Goal: Use online tool/utility: Utilize a website feature to perform a specific function

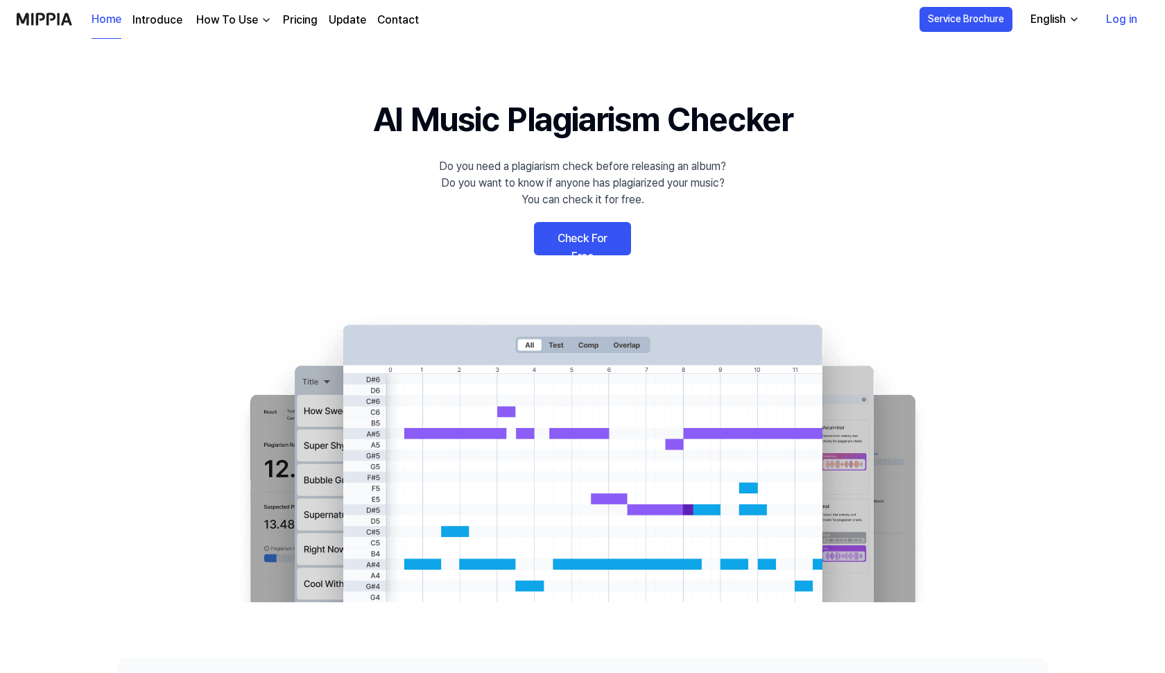
click at [560, 235] on link "Check For Free" at bounding box center [582, 238] width 97 height 33
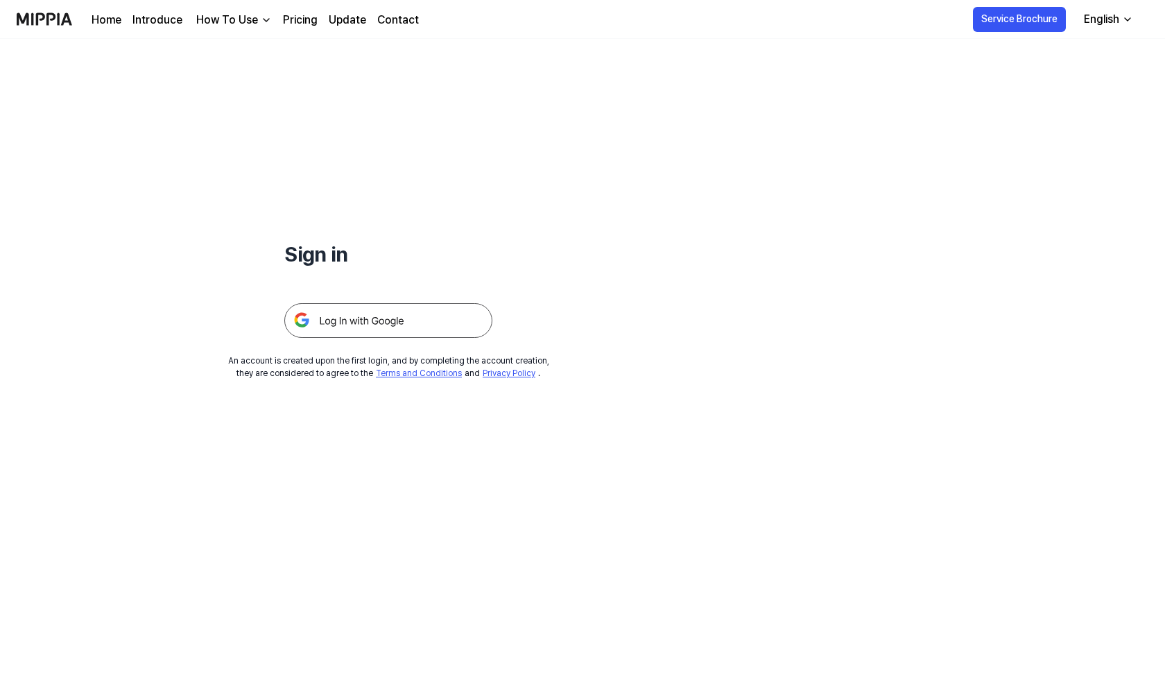
click at [330, 317] on img at bounding box center [388, 320] width 208 height 35
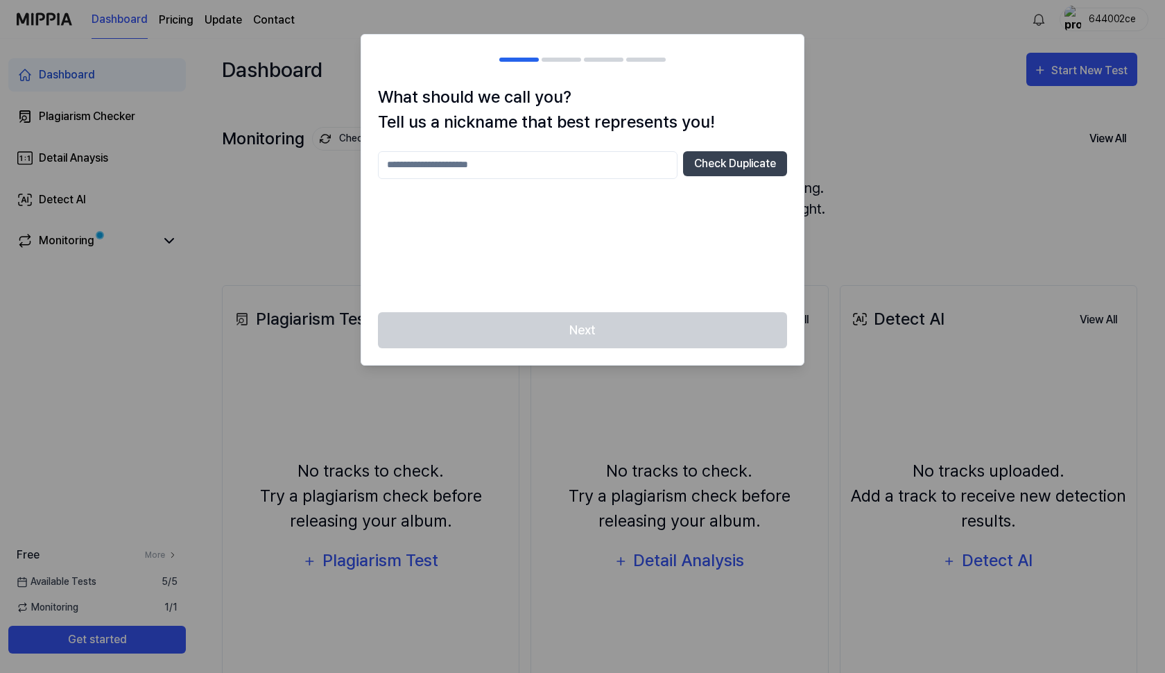
click at [505, 168] on input "text" at bounding box center [528, 165] width 300 height 28
type input "******"
drag, startPoint x: 505, startPoint y: 168, endPoint x: 684, endPoint y: 221, distance: 186.5
click at [684, 221] on div "****** Check Duplicate" at bounding box center [582, 223] width 409 height 144
click at [697, 171] on button "Check Duplicate" at bounding box center [735, 163] width 104 height 25
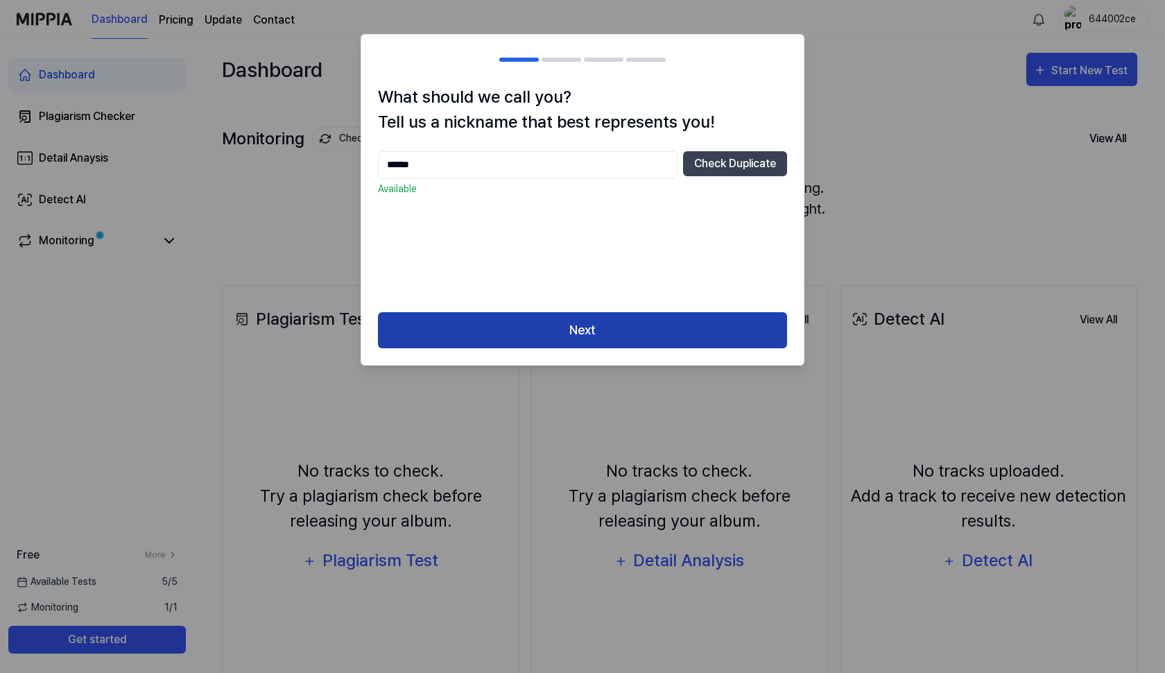
click at [586, 337] on button "Next" at bounding box center [582, 330] width 409 height 37
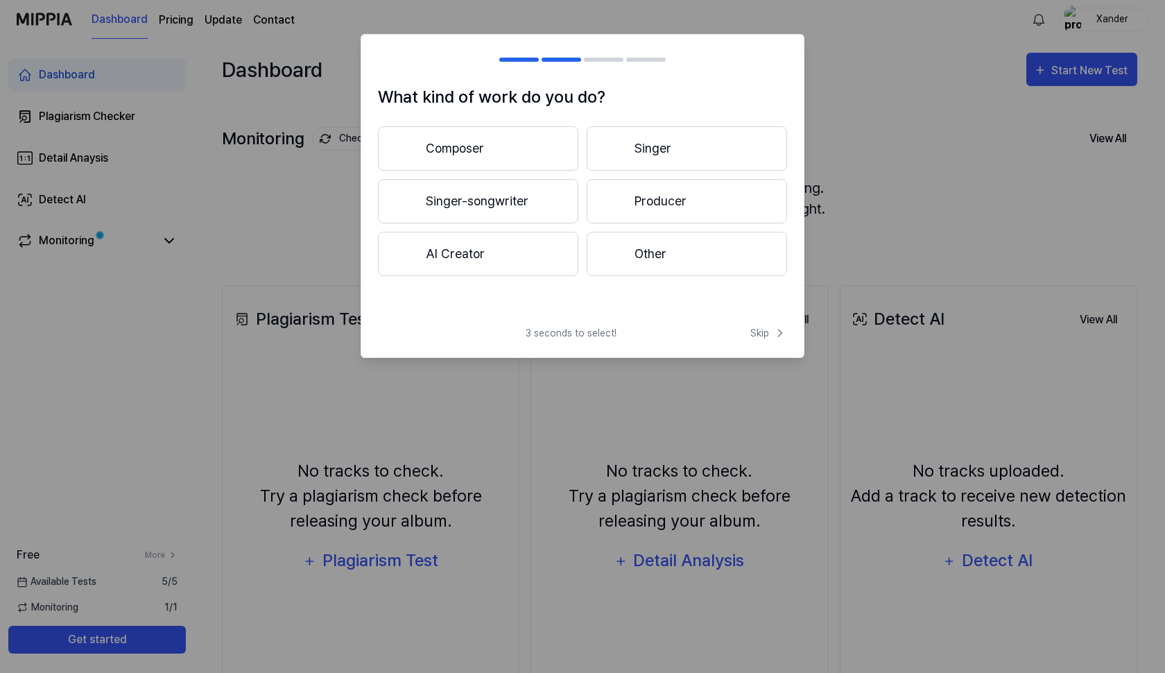
click at [658, 145] on button "Singer" at bounding box center [687, 148] width 200 height 44
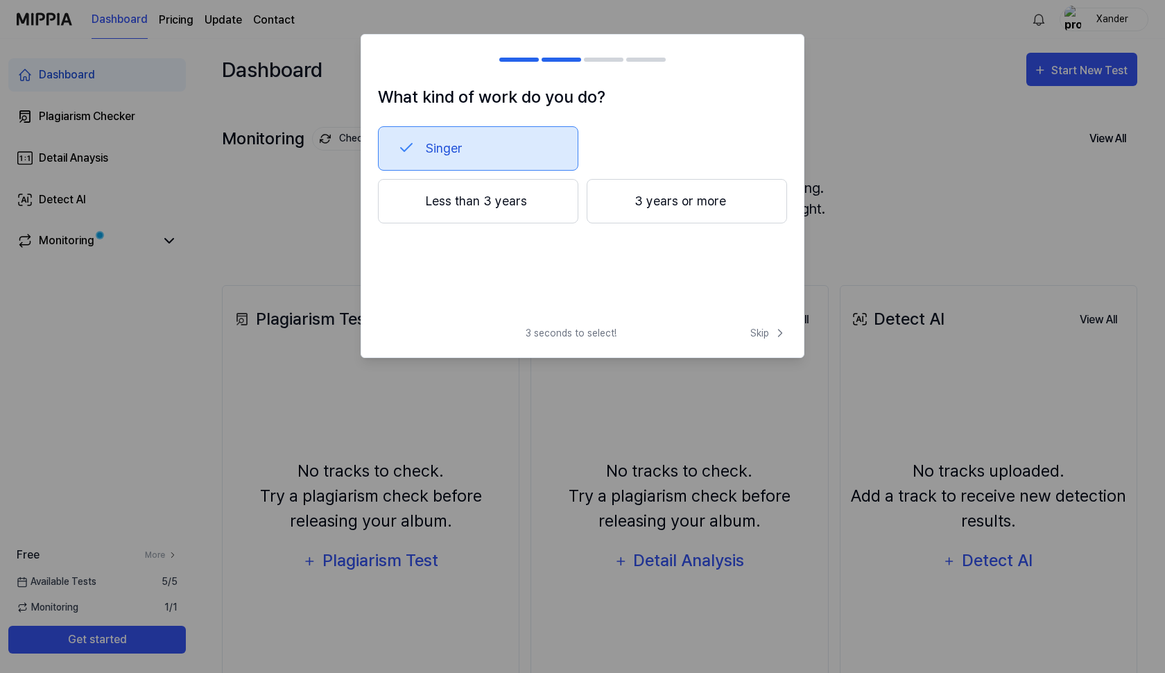
click at [625, 202] on button "3 years or more" at bounding box center [687, 201] width 200 height 44
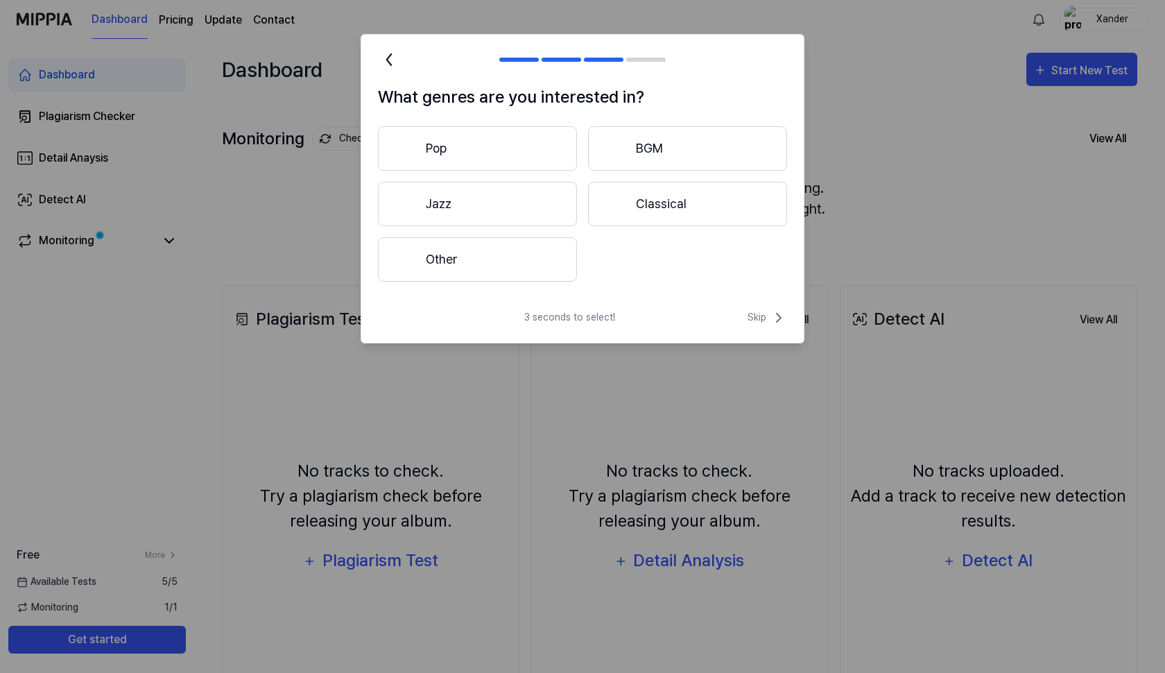
click at [509, 148] on button "Pop" at bounding box center [477, 148] width 199 height 44
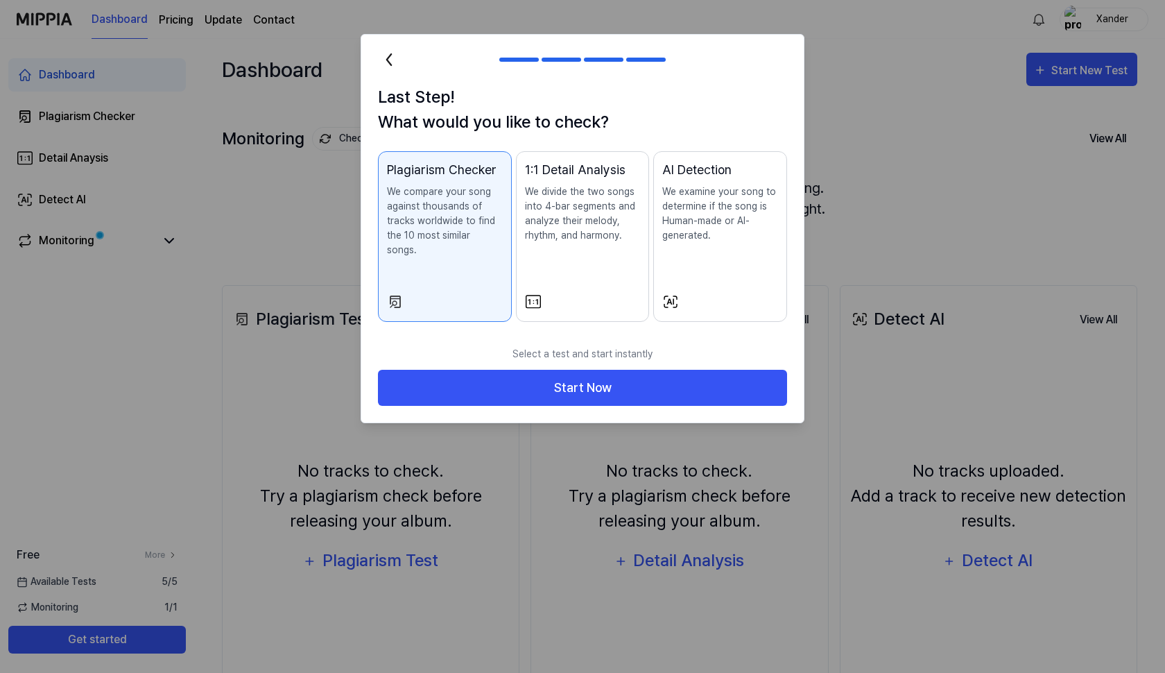
click at [707, 265] on div "AI Detection We examine your song to determine if the song is Human-made or AI-…" at bounding box center [720, 215] width 116 height 110
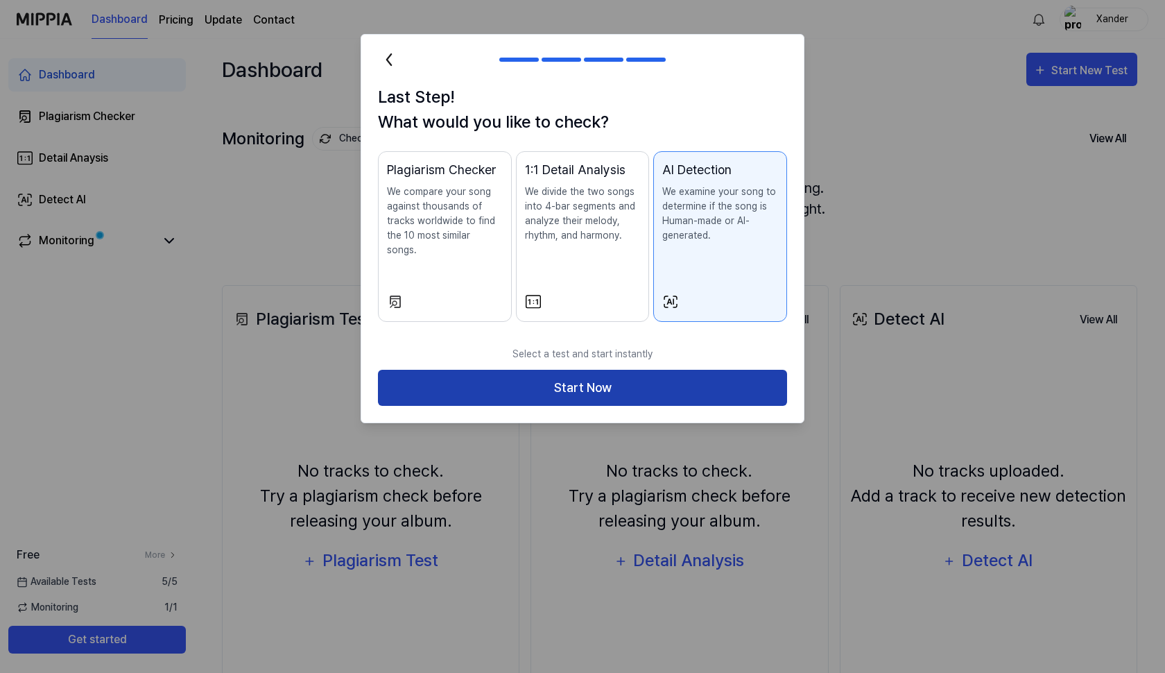
click at [654, 370] on button "Start Now" at bounding box center [582, 388] width 409 height 37
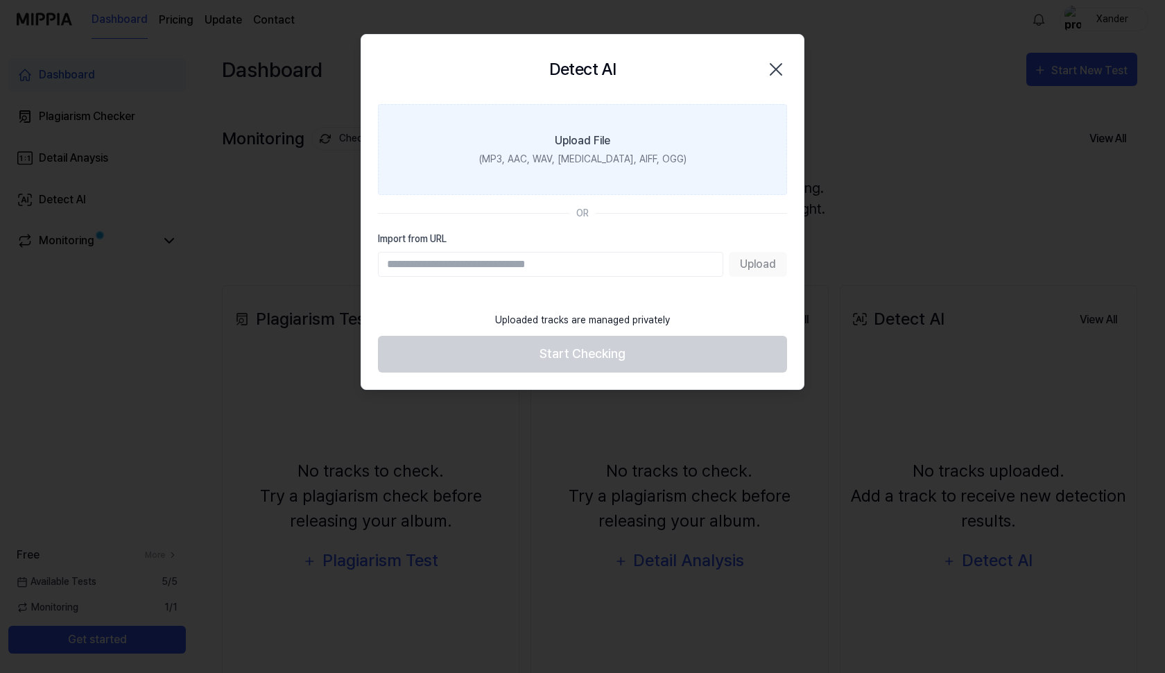
click at [564, 170] on label "Upload File (MP3, AAC, WAV, [MEDICAL_DATA], AIFF, OGG)" at bounding box center [582, 149] width 409 height 91
click at [0, 0] on input "Upload File (MP3, AAC, WAV, [MEDICAL_DATA], AIFF, OGG)" at bounding box center [0, 0] width 0 height 0
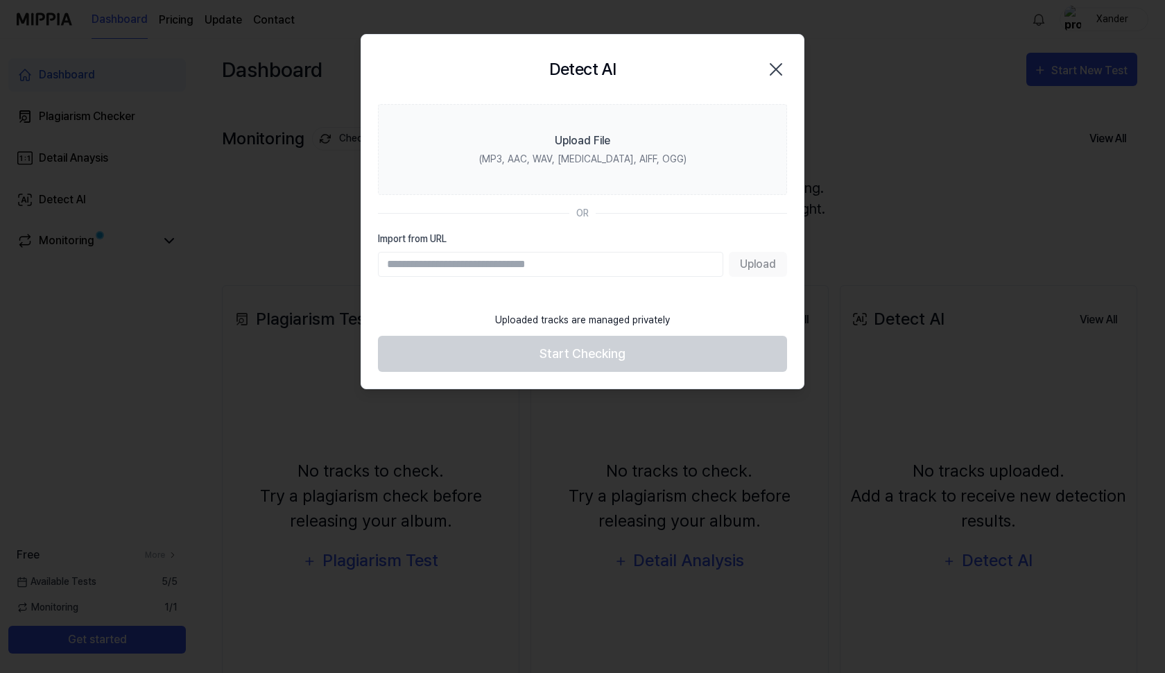
click at [609, 268] on input "Import from URL" at bounding box center [550, 264] width 345 height 25
paste input "**********"
type input "**********"
click at [759, 266] on button "Upload" at bounding box center [758, 264] width 58 height 25
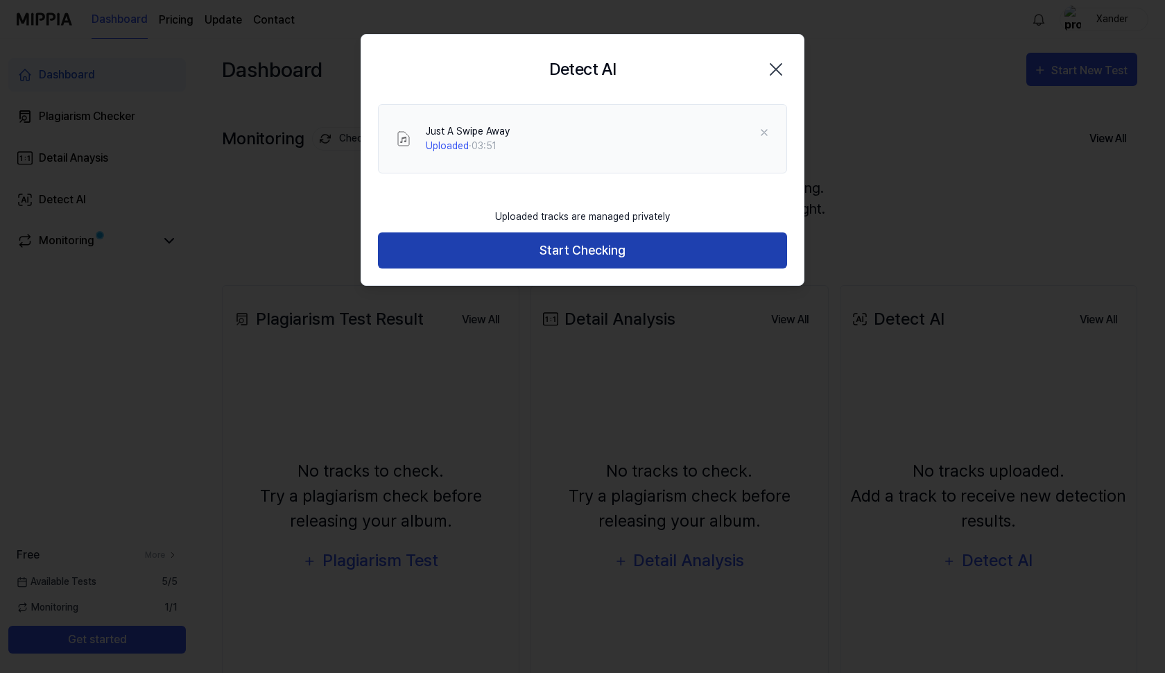
click at [623, 246] on button "Start Checking" at bounding box center [582, 250] width 409 height 37
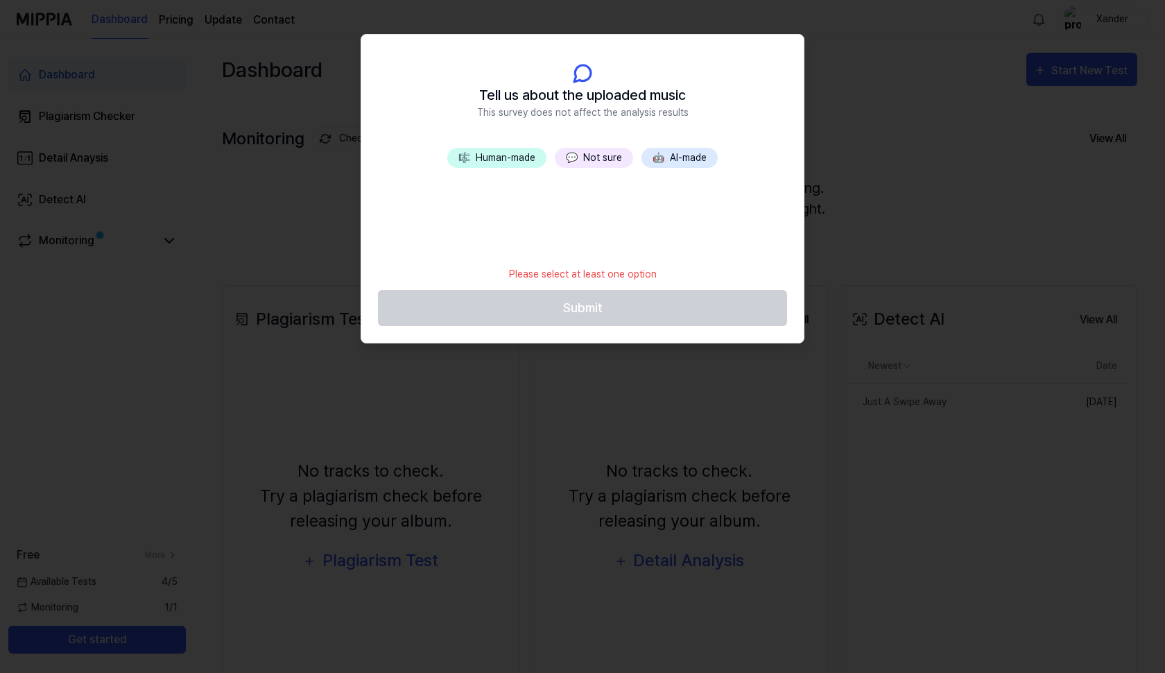
click at [500, 159] on button "🎼 Human-made" at bounding box center [496, 158] width 99 height 20
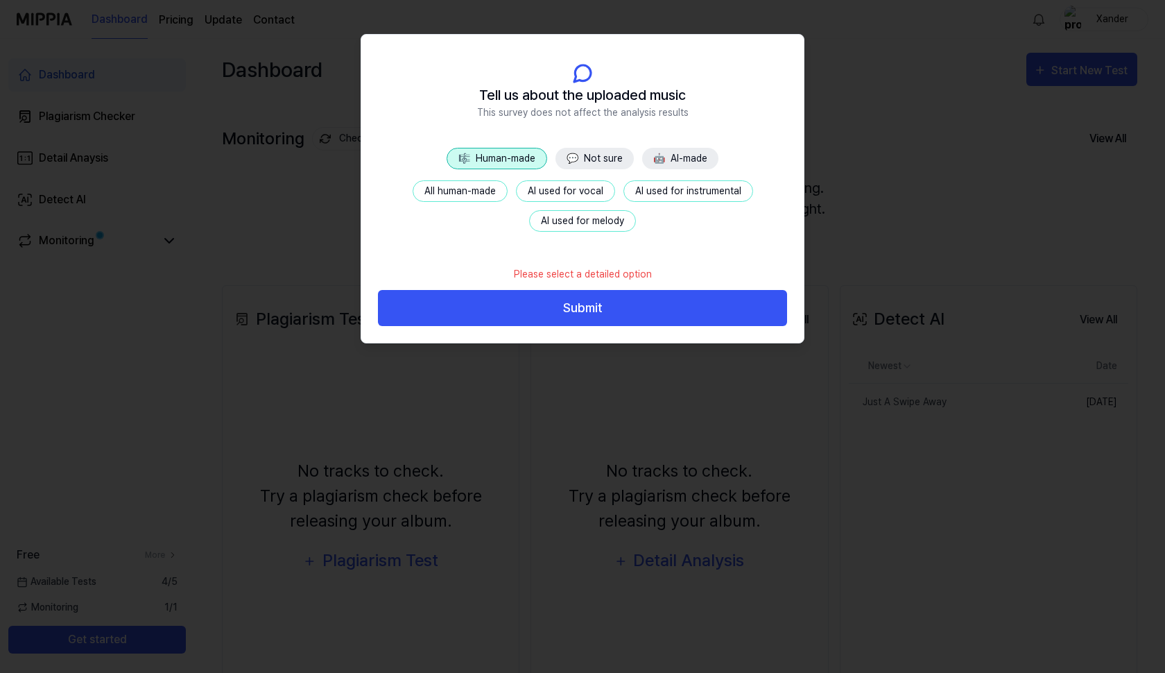
click at [677, 190] on button "AI used for instrumental" at bounding box center [688, 190] width 130 height 21
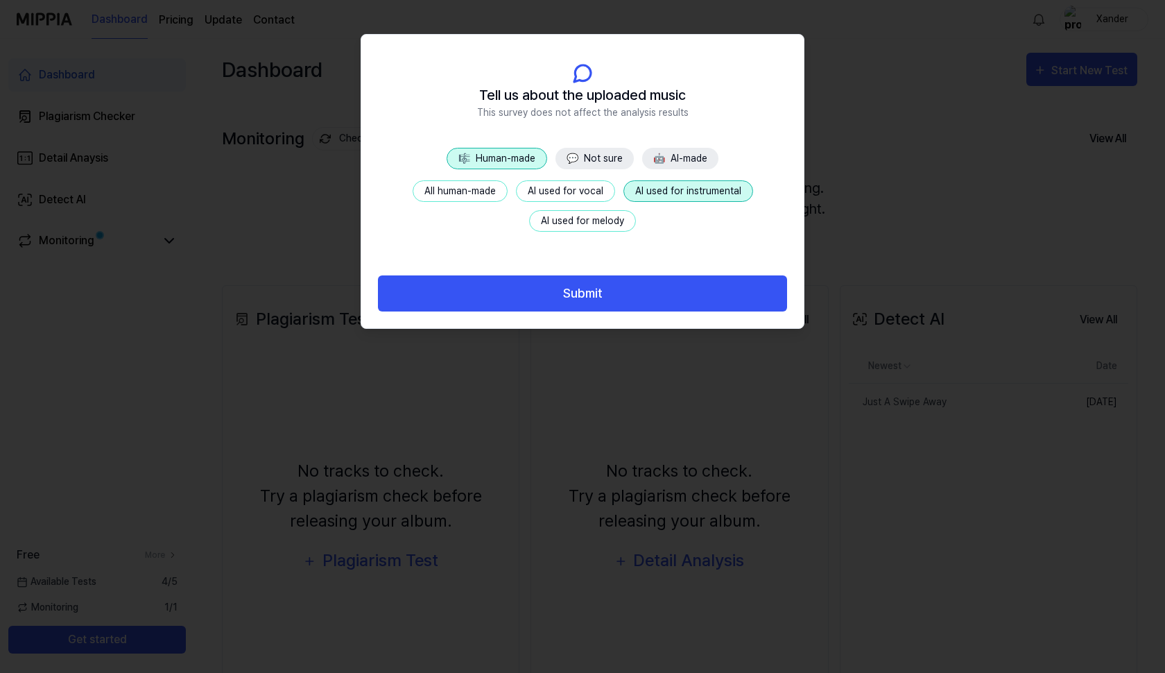
click at [476, 192] on button "All human-made" at bounding box center [460, 190] width 95 height 21
click at [652, 189] on button "AI used for instrumental" at bounding box center [688, 190] width 130 height 21
click at [645, 192] on button "AI used for instrumental" at bounding box center [688, 190] width 130 height 21
click at [645, 194] on button "AI used for instrumental" at bounding box center [688, 190] width 130 height 21
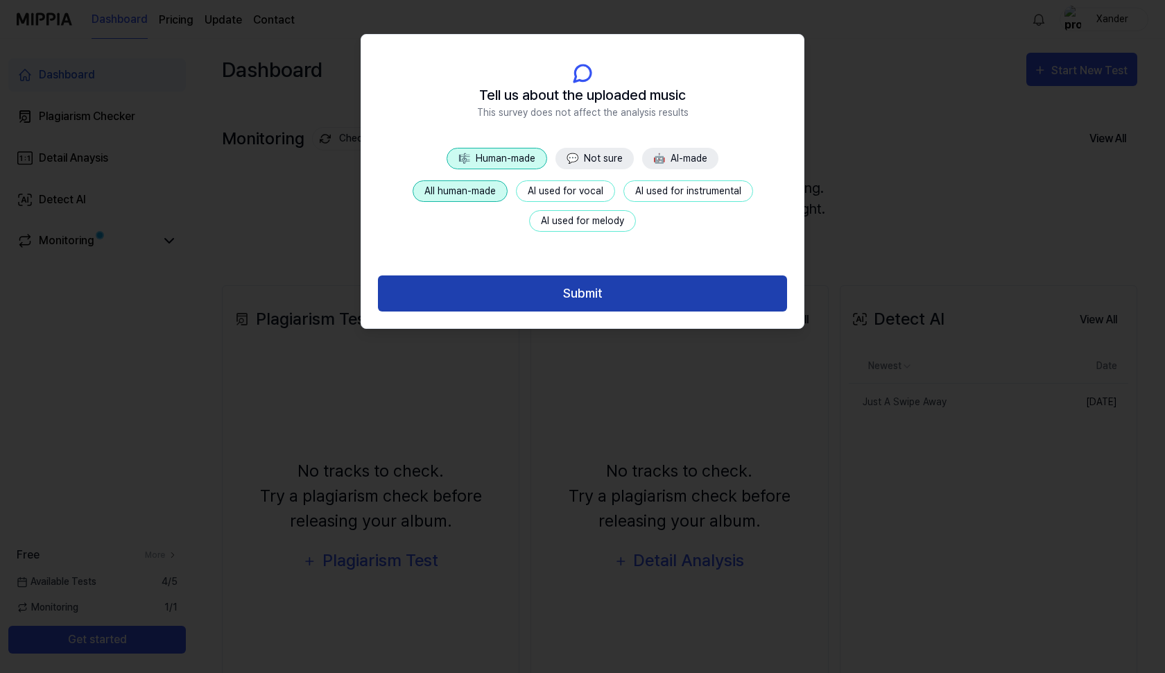
click at [621, 293] on button "Submit" at bounding box center [582, 293] width 409 height 37
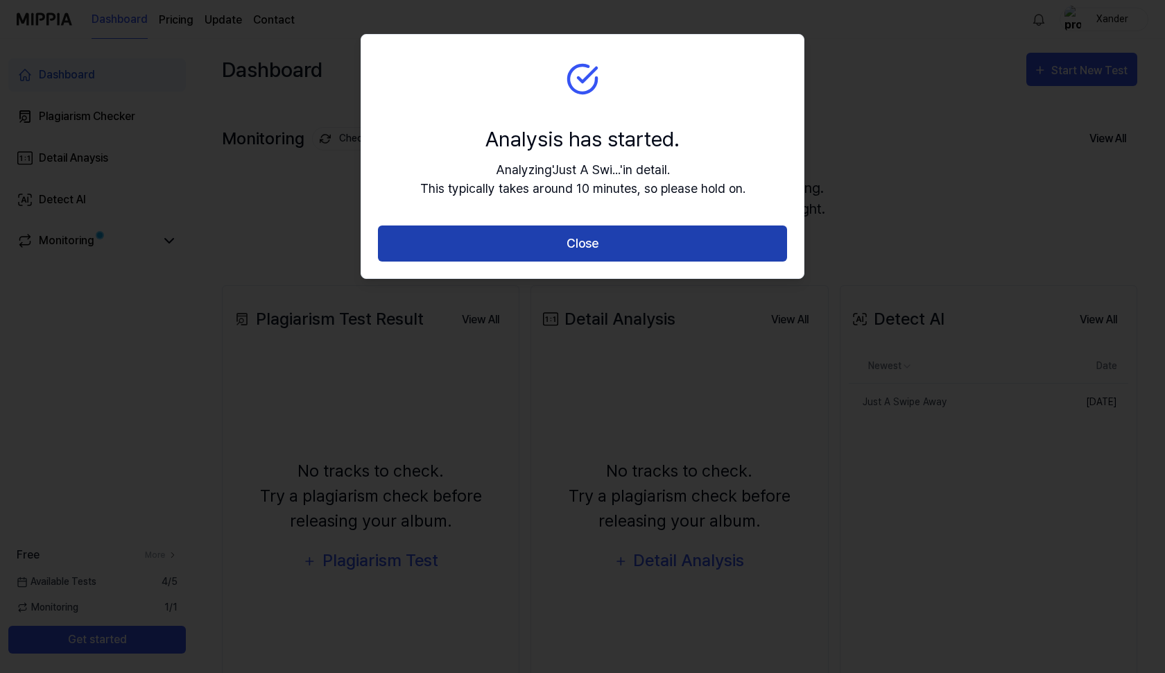
click at [598, 256] on button "Close" at bounding box center [582, 243] width 409 height 37
